Goal: Transaction & Acquisition: Download file/media

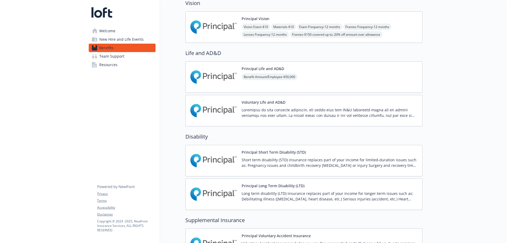
scroll to position [142, 0]
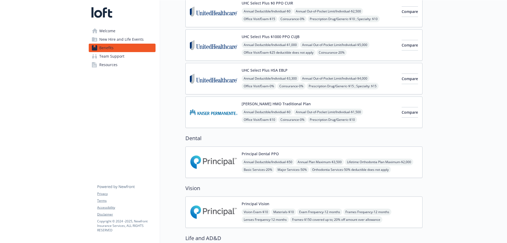
click at [221, 103] on img at bounding box center [214, 112] width 48 height 22
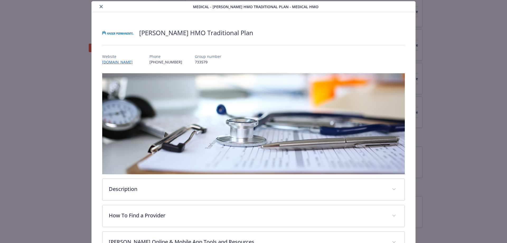
scroll to position [95, 0]
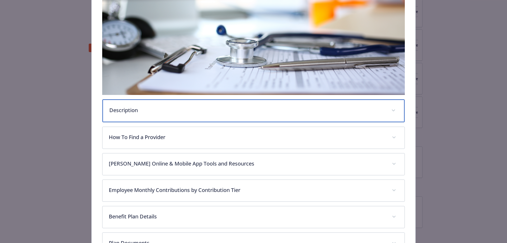
click at [210, 117] on div "Description" at bounding box center [254, 110] width 302 height 23
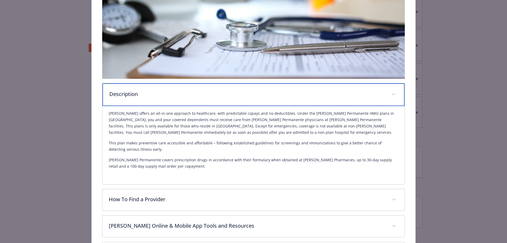
scroll to position [108, 0]
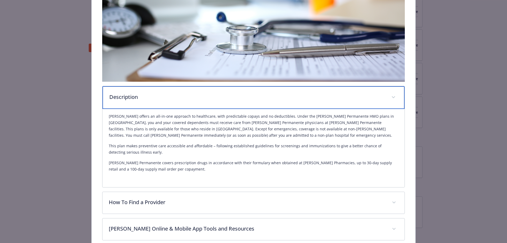
click at [208, 98] on p "Description" at bounding box center [247, 97] width 276 height 8
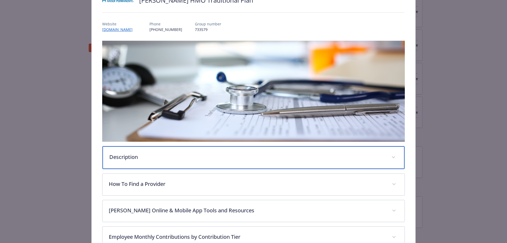
scroll to position [0, 0]
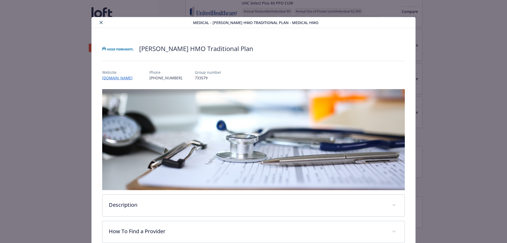
click at [100, 21] on icon "close" at bounding box center [101, 22] width 3 height 3
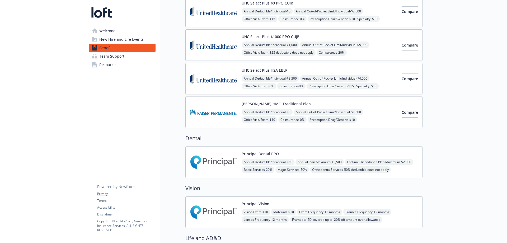
click at [286, 97] on div "[PERSON_NAME] HMO Traditional Plan Annual Deductible/Individual - $0 Annual Out…" at bounding box center [303, 111] width 237 height 31
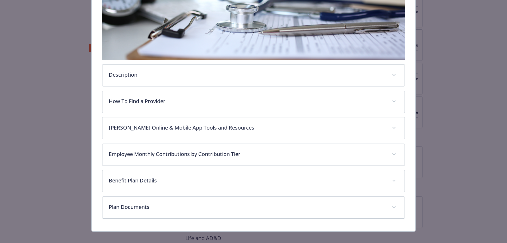
scroll to position [135, 0]
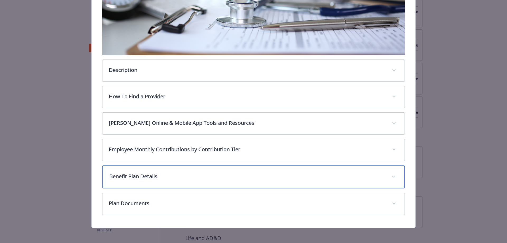
click at [226, 180] on div "Benefit Plan Details" at bounding box center [254, 176] width 302 height 23
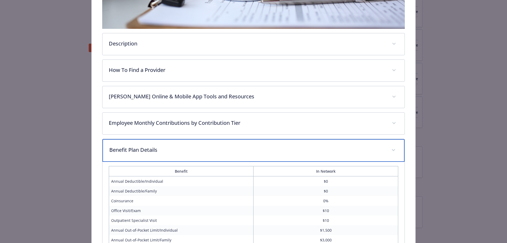
click at [212, 147] on p "Benefit Plan Details" at bounding box center [247, 150] width 276 height 8
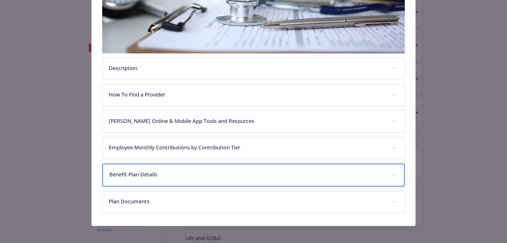
scroll to position [136, 0]
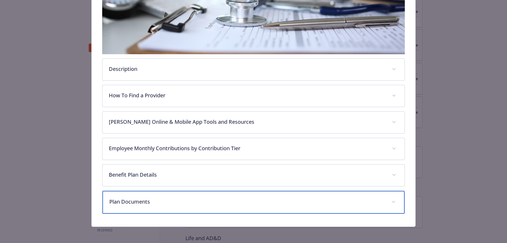
click at [200, 202] on p "Plan Documents" at bounding box center [247, 202] width 276 height 8
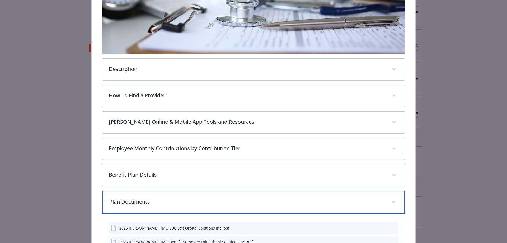
scroll to position [208, 0]
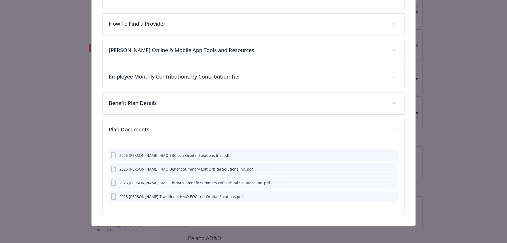
click at [383, 197] on icon "download file" at bounding box center [385, 196] width 4 height 4
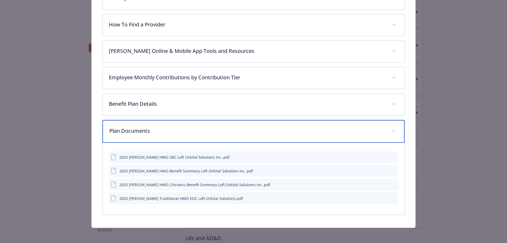
click at [197, 132] on p "Plan Documents" at bounding box center [247, 131] width 276 height 8
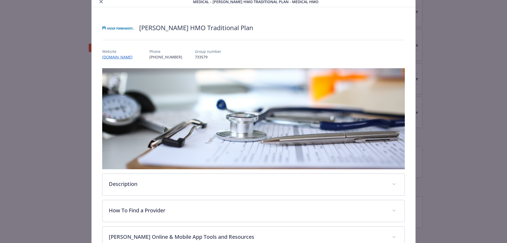
scroll to position [0, 0]
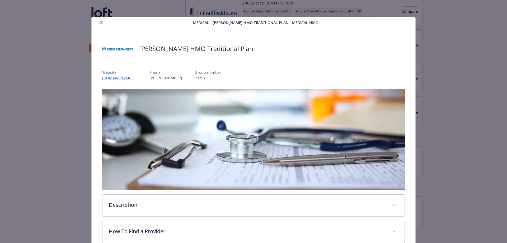
click at [100, 21] on button "close" at bounding box center [101, 22] width 6 height 6
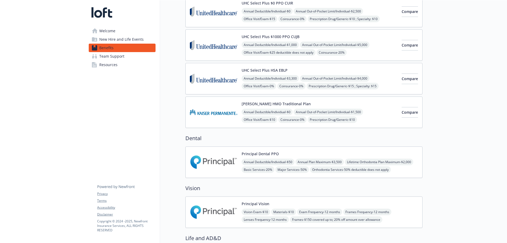
click at [278, 13] on span "Annual Deductible/Individual - $0" at bounding box center [267, 11] width 51 height 7
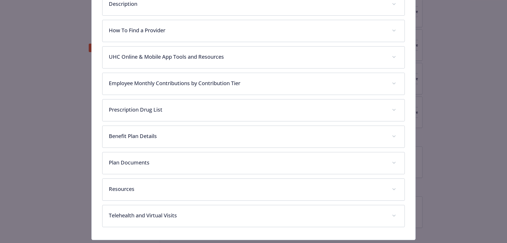
scroll to position [214, 0]
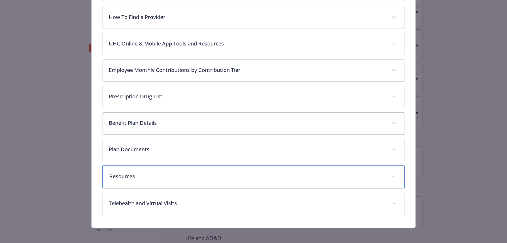
click at [198, 176] on p "Resources" at bounding box center [247, 176] width 276 height 8
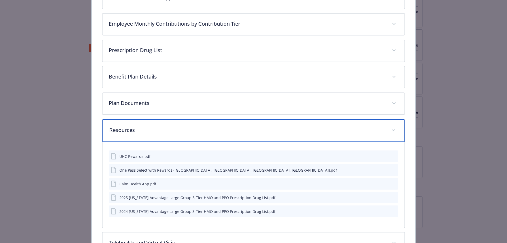
scroll to position [293, 0]
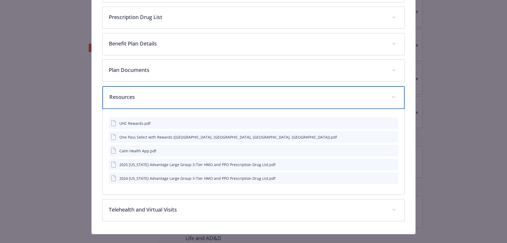
click at [179, 99] on p "Resources" at bounding box center [247, 97] width 276 height 8
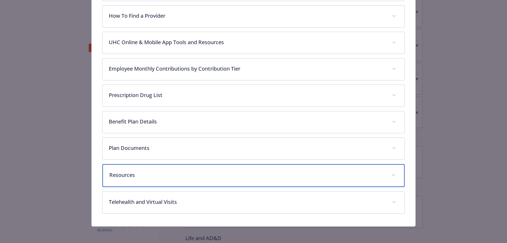
scroll to position [215, 0]
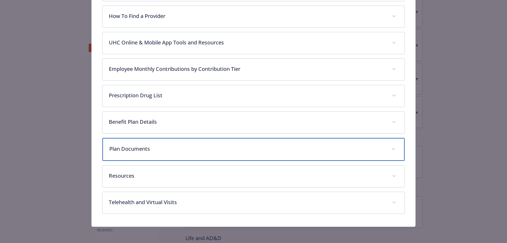
click at [190, 151] on p "Plan Documents" at bounding box center [247, 149] width 276 height 8
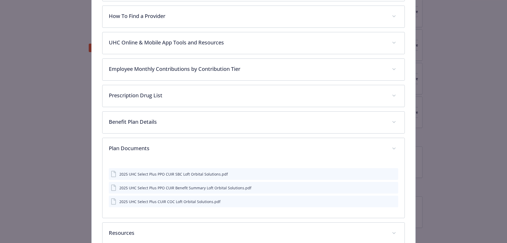
click at [383, 202] on icon "download file" at bounding box center [385, 201] width 4 height 4
